Goal: Information Seeking & Learning: Learn about a topic

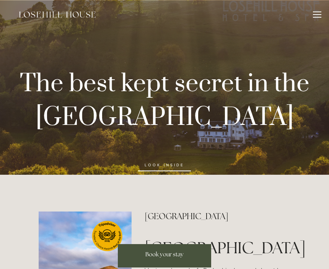
click at [314, 16] on div at bounding box center [317, 15] width 8 height 8
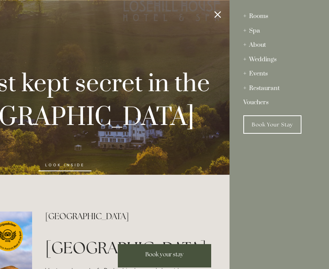
click at [260, 91] on div "Restaurant" at bounding box center [279, 88] width 72 height 15
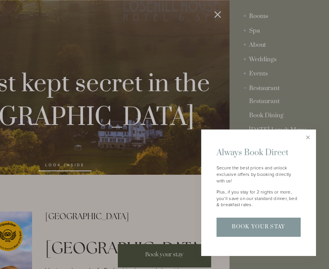
click at [307, 136] on link "Close" at bounding box center [307, 136] width 13 height 13
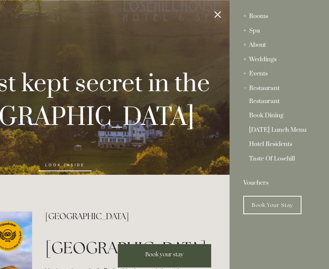
click at [262, 89] on div "Restaurant" at bounding box center [279, 88] width 72 height 15
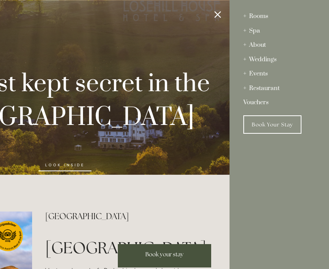
click at [265, 90] on div "Restaurant" at bounding box center [279, 88] width 72 height 15
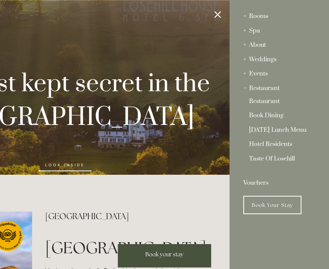
click at [263, 105] on link "Restaurant" at bounding box center [279, 102] width 60 height 9
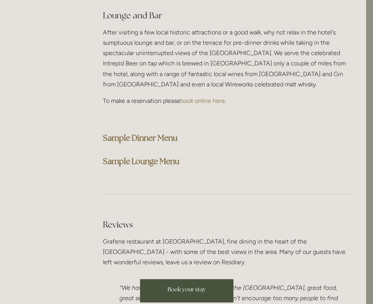
scroll to position [1927, 7]
click at [151, 133] on strong "Sample Dinner Menu" at bounding box center [140, 138] width 75 height 10
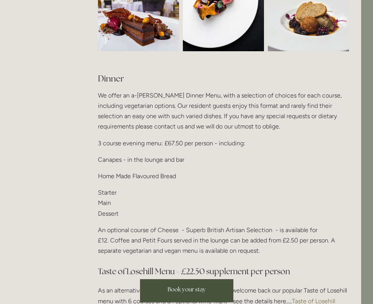
scroll to position [823, 12]
